Goal: Transaction & Acquisition: Purchase product/service

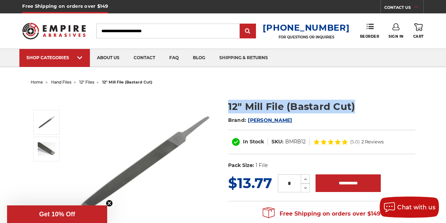
click at [226, 103] on section "12" Mill File (Bastard Cut) Brand: [PERSON_NAME] In Stock SKU: BMRB12 (5.0) 2 R…" at bounding box center [321, 132] width 197 height 81
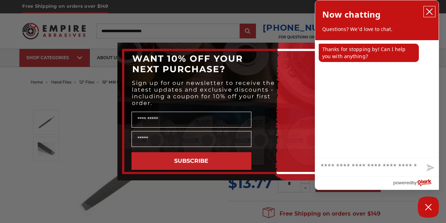
click at [431, 11] on icon "close chatbox" at bounding box center [429, 11] width 7 height 7
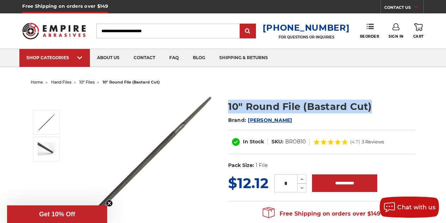
drag, startPoint x: 373, startPoint y: 106, endPoint x: 229, endPoint y: 107, distance: 143.8
click at [229, 107] on h1 "10" Round File (Bastard Cut)" at bounding box center [321, 107] width 187 height 14
copy h1 "10" Round File (Bastard Cut)"
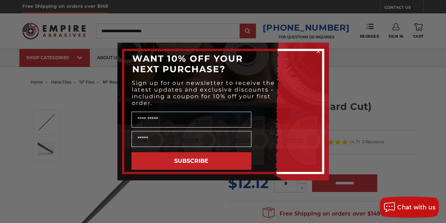
click at [317, 52] on circle "Close dialog" at bounding box center [318, 51] width 7 height 7
